Goal: Task Accomplishment & Management: Manage account settings

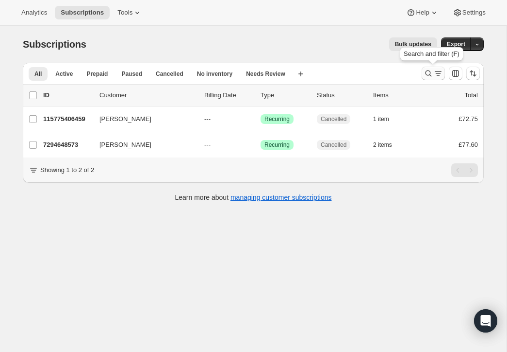
click at [429, 69] on icon "Search and filter results" at bounding box center [429, 73] width 10 height 10
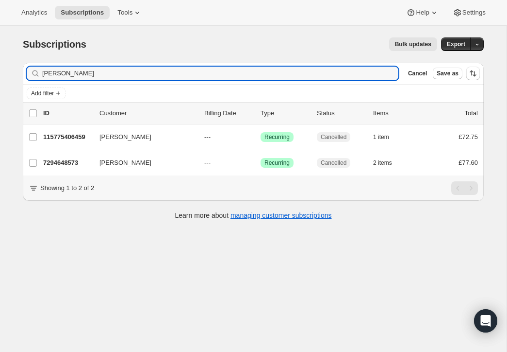
drag, startPoint x: 80, startPoint y: 74, endPoint x: 34, endPoint y: 72, distance: 46.2
click at [34, 72] on div "[PERSON_NAME]" at bounding box center [213, 74] width 372 height 14
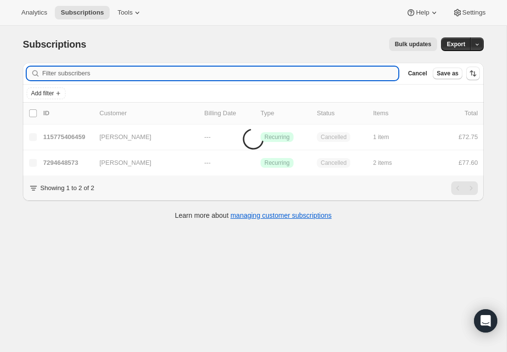
click at [68, 74] on input "Filter subscribers" at bounding box center [220, 74] width 356 height 14
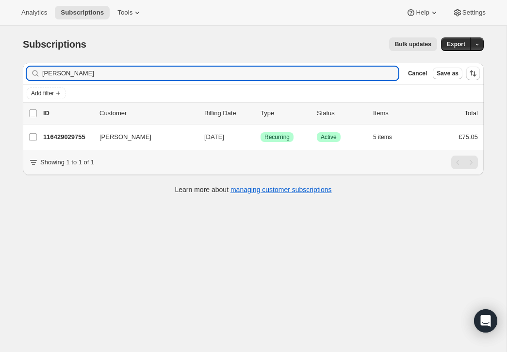
type input "[PERSON_NAME]"
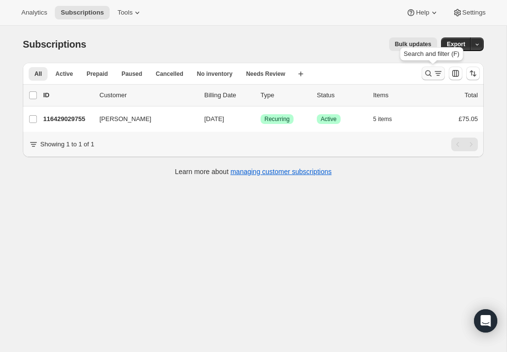
click at [427, 71] on icon "Search and filter results" at bounding box center [429, 73] width 10 height 10
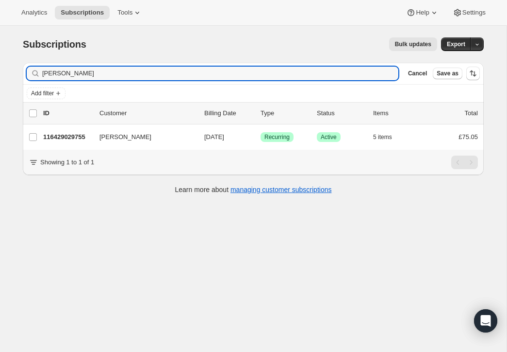
drag, startPoint x: 92, startPoint y: 73, endPoint x: 26, endPoint y: 68, distance: 66.3
click at [27, 68] on div "[PERSON_NAME] Clear" at bounding box center [213, 74] width 372 height 14
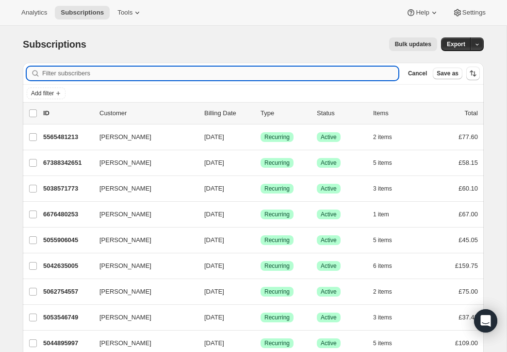
click at [76, 72] on input "Filter subscribers" at bounding box center [220, 74] width 356 height 14
paste input "Sally Roddis"
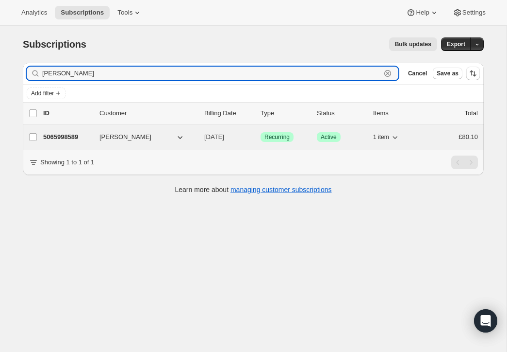
type input "Sally Roddis"
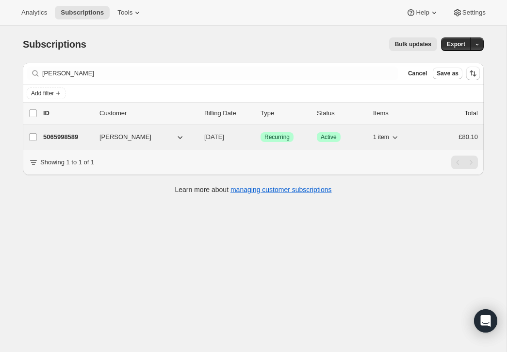
click at [72, 134] on p "5065998589" at bounding box center [67, 137] width 49 height 10
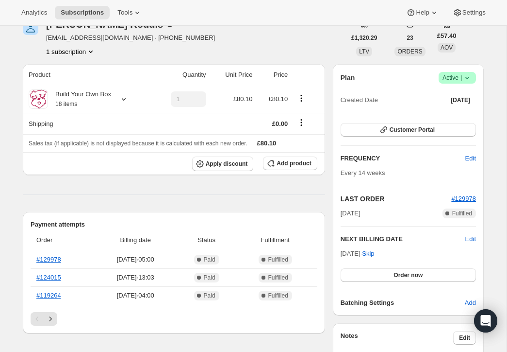
scroll to position [80, 0]
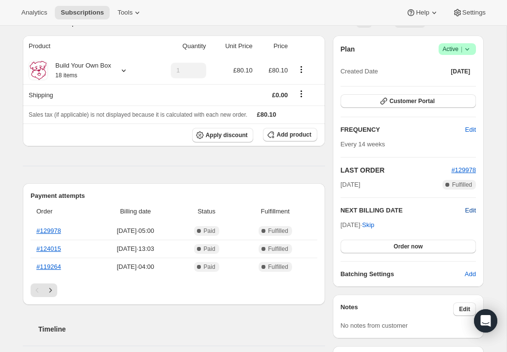
click at [470, 208] on span "Edit" at bounding box center [471, 210] width 11 height 10
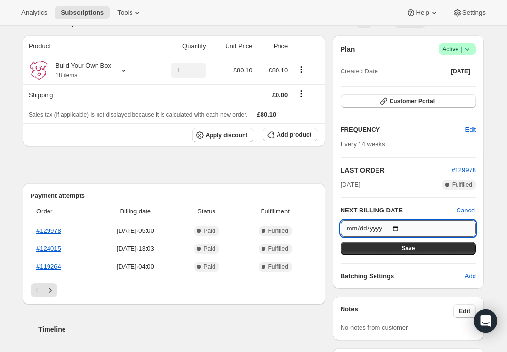
click at [400, 227] on input "2025-12-08" at bounding box center [408, 228] width 135 height 17
click at [398, 226] on input "2025-12-16" at bounding box center [408, 228] width 135 height 17
type input "2025-08-19"
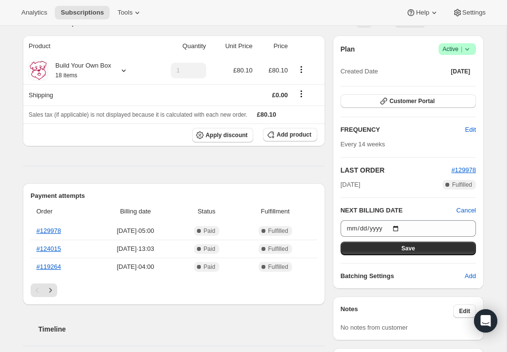
click at [412, 244] on span "Save" at bounding box center [409, 248] width 14 height 8
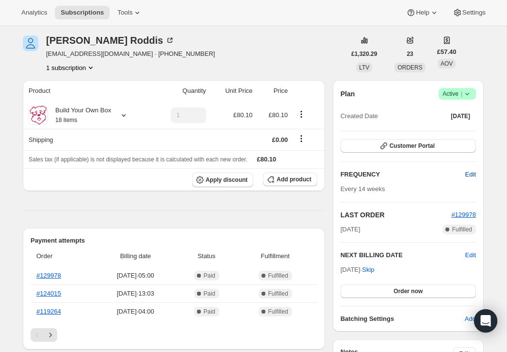
click at [469, 172] on span "Edit" at bounding box center [471, 174] width 11 height 10
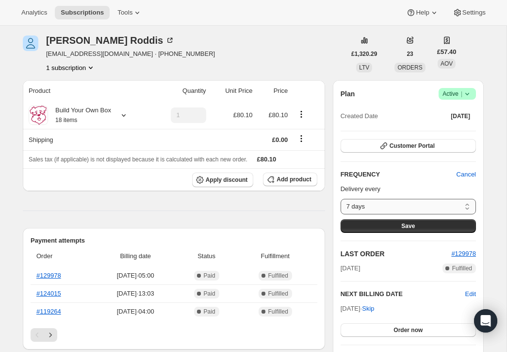
click at [468, 205] on select "7 days 8 days 9 days 10 days 11 days 12 days 13 days 14 days 15 days 16 days 17…" at bounding box center [408, 207] width 135 height 16
select select "custom"
click at [341, 199] on select "7 days 8 days 9 days 10 days 11 days 12 days 13 days 14 days 15 days 16 days 17…" at bounding box center [408, 207] width 135 height 16
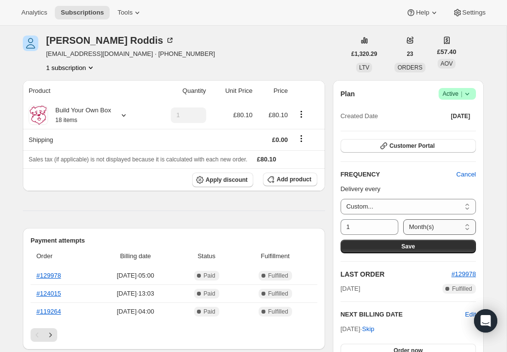
click at [467, 224] on select "Day(s) Week(s) Month(s) Year(s)" at bounding box center [440, 227] width 73 height 16
select select "WEEK"
click at [404, 219] on select "Day(s) Week(s) Month(s) Year(s)" at bounding box center [440, 227] width 73 height 16
click at [355, 226] on input "1" at bounding box center [362, 227] width 43 height 16
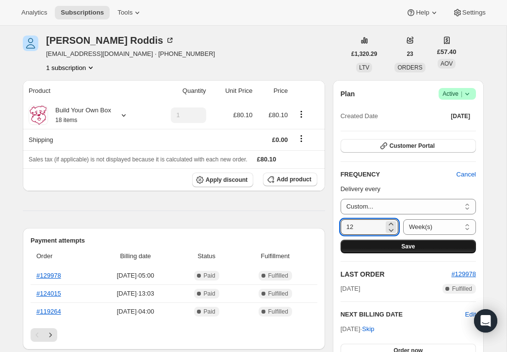
type input "12"
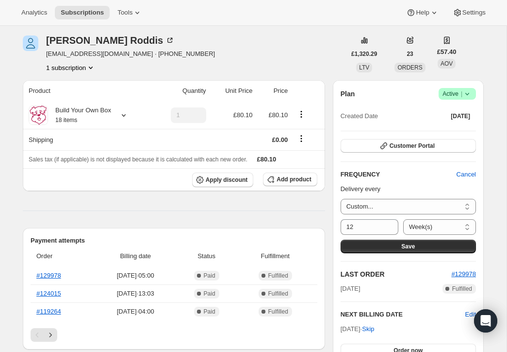
click at [415, 245] on span "Save" at bounding box center [409, 246] width 14 height 8
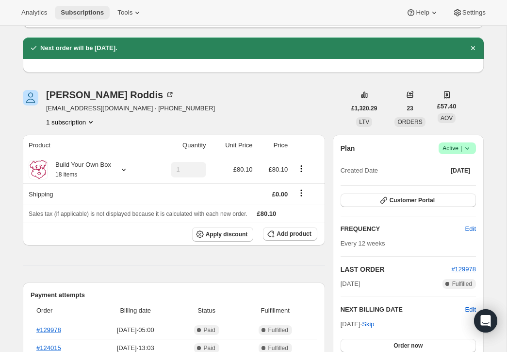
click at [98, 11] on span "Subscriptions" at bounding box center [82, 13] width 43 height 8
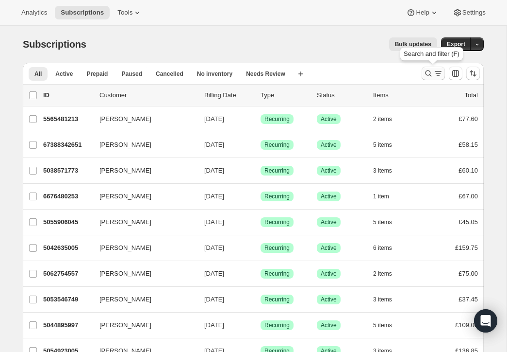
click at [427, 69] on icon "Search and filter results" at bounding box center [429, 73] width 10 height 10
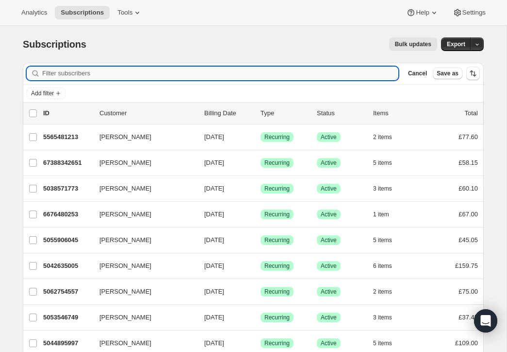
click at [188, 74] on input "Filter subscribers" at bounding box center [220, 74] width 356 height 14
paste input "Michelle Caisley"
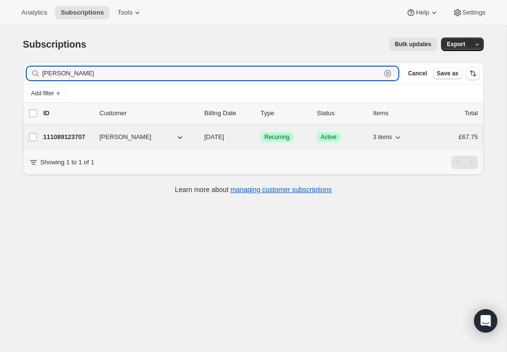
type input "Michelle Caisley"
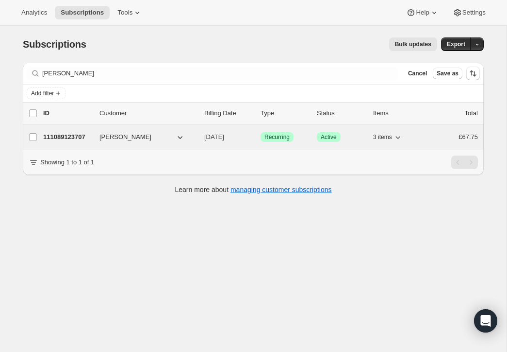
click at [74, 134] on p "111089123707" at bounding box center [67, 137] width 49 height 10
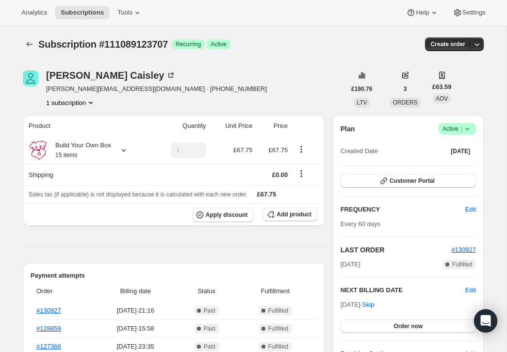
click at [455, 126] on span "Active |" at bounding box center [458, 129] width 30 height 10
click at [445, 162] on span "Cancel subscription" at bounding box center [454, 164] width 55 height 7
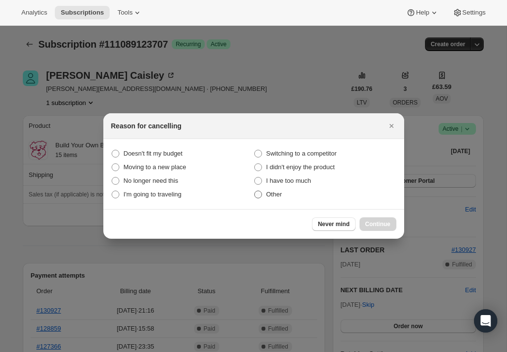
drag, startPoint x: 261, startPoint y: 192, endPoint x: 275, endPoint y: 199, distance: 15.6
click at [261, 192] on span ":rup:" at bounding box center [258, 194] width 8 height 8
click at [255, 191] on input "Other" at bounding box center [254, 190] width 0 height 0
radio input "true"
click at [378, 221] on span "Continue" at bounding box center [378, 224] width 25 height 8
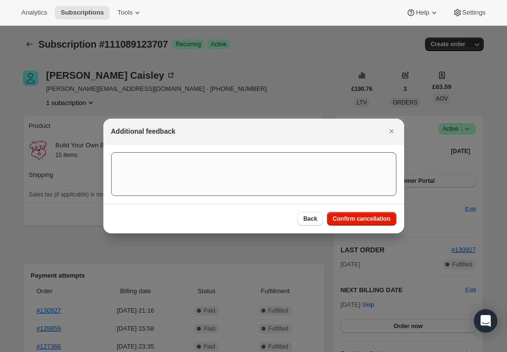
click at [372, 212] on button "Confirm cancellation" at bounding box center [361, 219] width 69 height 14
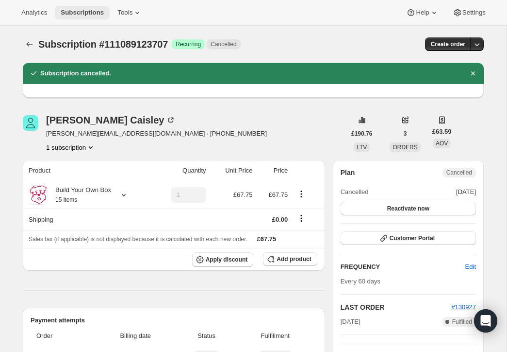
click at [94, 10] on span "Subscriptions" at bounding box center [82, 13] width 43 height 8
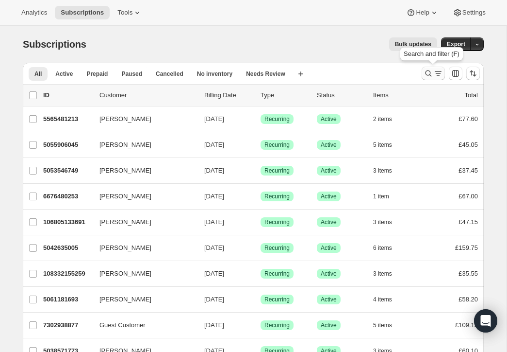
click at [428, 71] on icon "Search and filter results" at bounding box center [429, 73] width 10 height 10
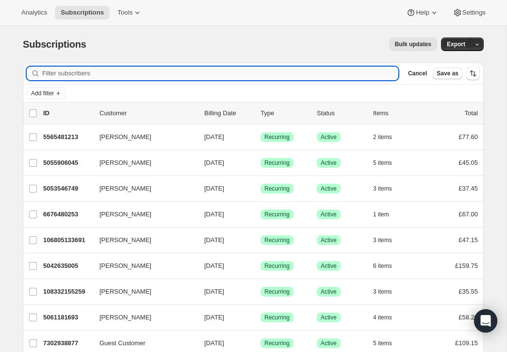
click at [62, 73] on input "Filter subscribers" at bounding box center [220, 74] width 356 height 14
paste input "Shannon Lochrie"
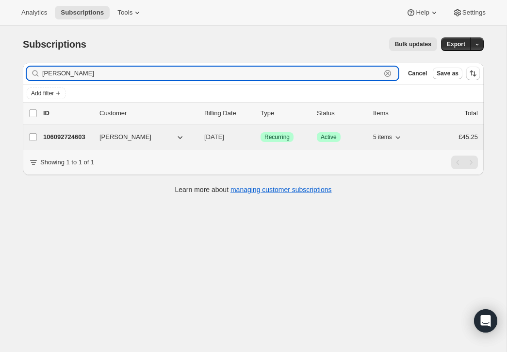
type input "Shannon Lochrie"
click at [76, 135] on p "106092724603" at bounding box center [67, 137] width 49 height 10
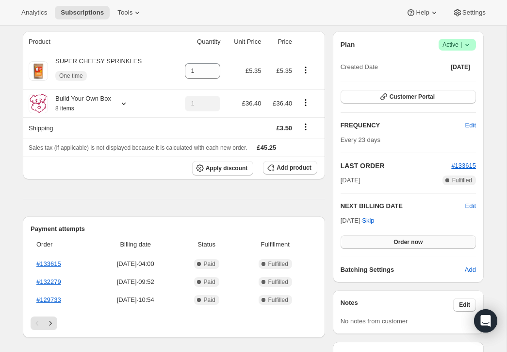
scroll to position [86, 0]
click at [472, 202] on span "Edit" at bounding box center [471, 206] width 11 height 10
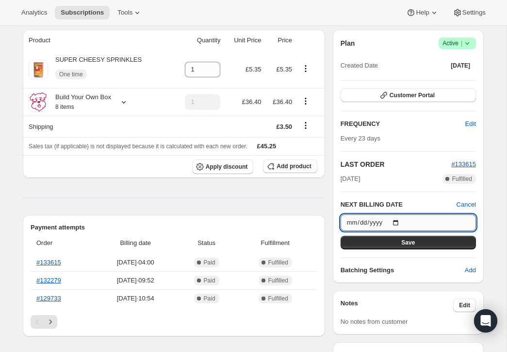
scroll to position [86, 0]
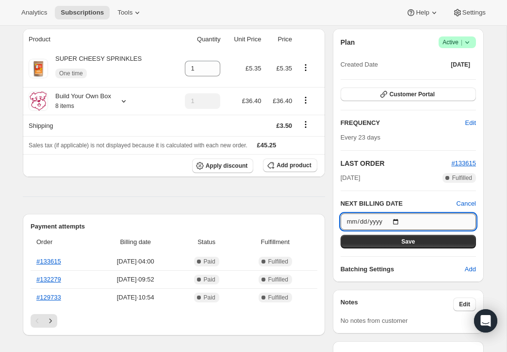
click at [399, 222] on input "2025-08-17" at bounding box center [408, 221] width 135 height 17
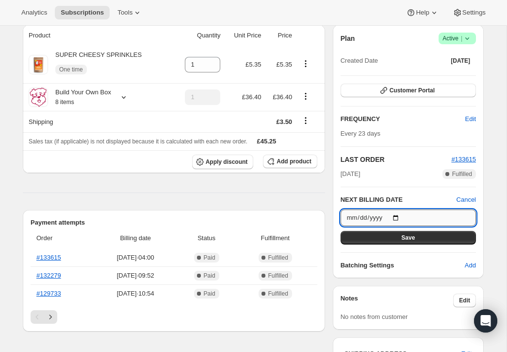
scroll to position [91, 0]
click at [399, 216] on input "2025-08-17" at bounding box center [408, 217] width 135 height 17
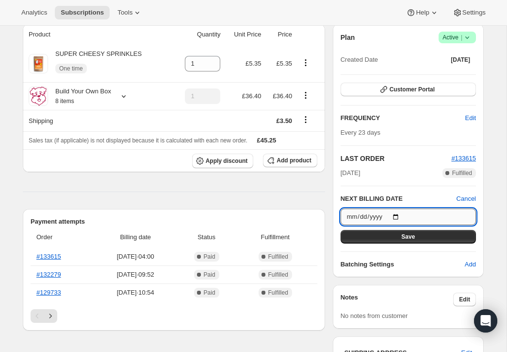
click at [400, 215] on input "2025-08-17" at bounding box center [408, 216] width 135 height 17
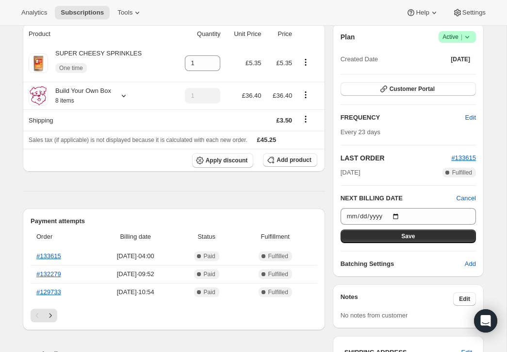
drag, startPoint x: 427, startPoint y: 207, endPoint x: 395, endPoint y: 153, distance: 62.5
click at [395, 153] on h2 "LAST ORDER" at bounding box center [396, 158] width 111 height 10
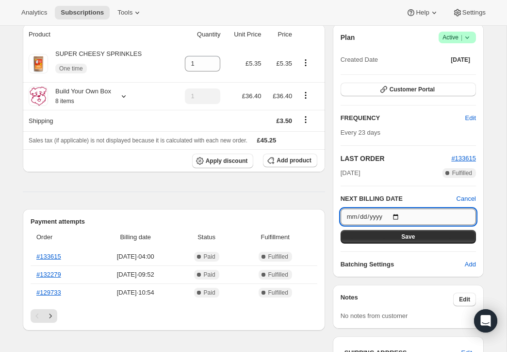
click at [399, 216] on input "2025-08-17" at bounding box center [408, 216] width 135 height 17
type input "2025-08-20"
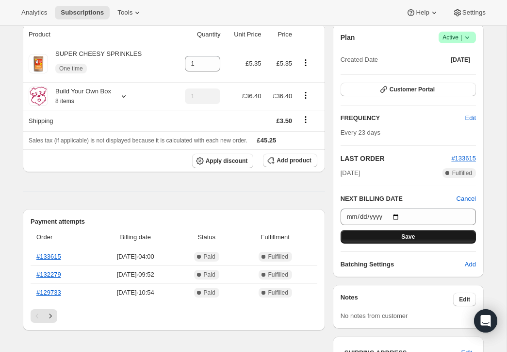
click at [409, 233] on span "Save" at bounding box center [409, 237] width 14 height 8
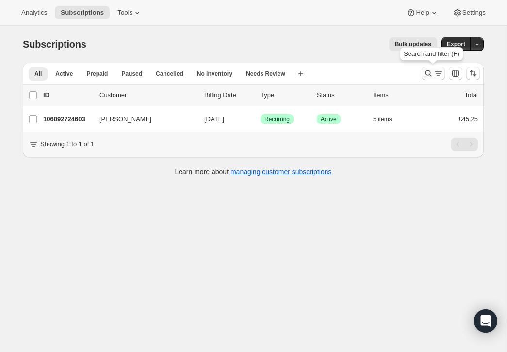
click at [429, 71] on icon "Search and filter results" at bounding box center [429, 73] width 10 height 10
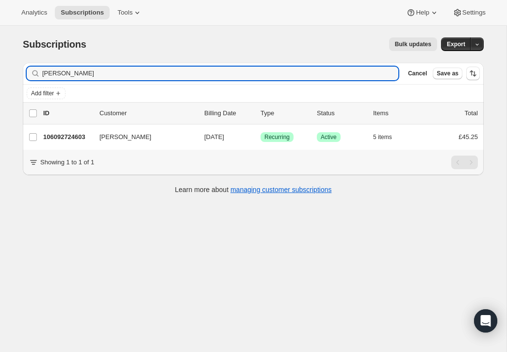
drag, startPoint x: 94, startPoint y: 74, endPoint x: 29, endPoint y: 69, distance: 64.7
click at [29, 69] on div "Shannon Lochrie Clear" at bounding box center [213, 74] width 372 height 14
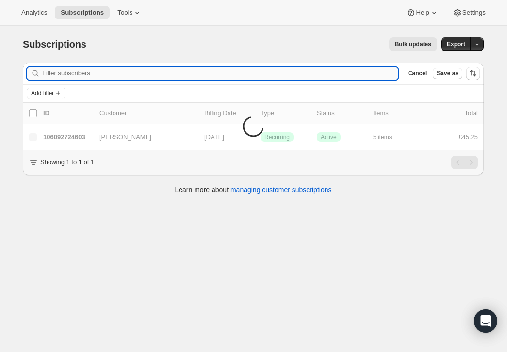
click at [59, 73] on input "Filter subscribers" at bounding box center [220, 74] width 356 height 14
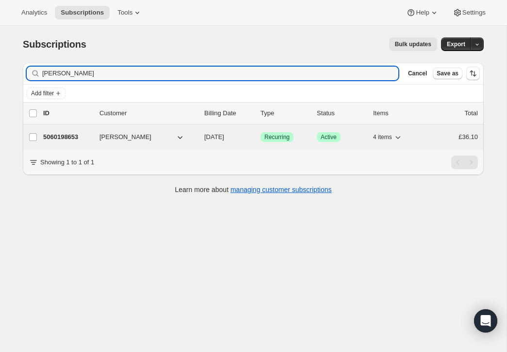
type input "[PERSON_NAME]"
click at [65, 134] on p "5060198653" at bounding box center [67, 137] width 49 height 10
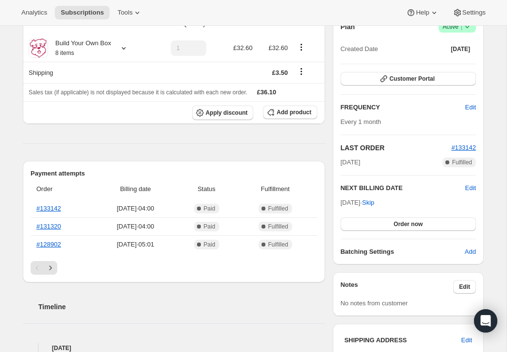
scroll to position [102, 0]
click at [470, 185] on span "Edit" at bounding box center [471, 188] width 11 height 10
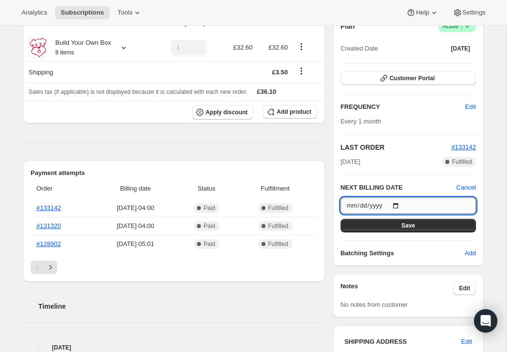
click at [399, 204] on input "2025-09-17" at bounding box center [408, 205] width 135 height 17
click at [400, 204] on input "2025-09-29" at bounding box center [408, 205] width 135 height 17
type input "2025-08-28"
click at [415, 221] on button "Save" at bounding box center [408, 226] width 135 height 14
